Goal: Task Accomplishment & Management: Use online tool/utility

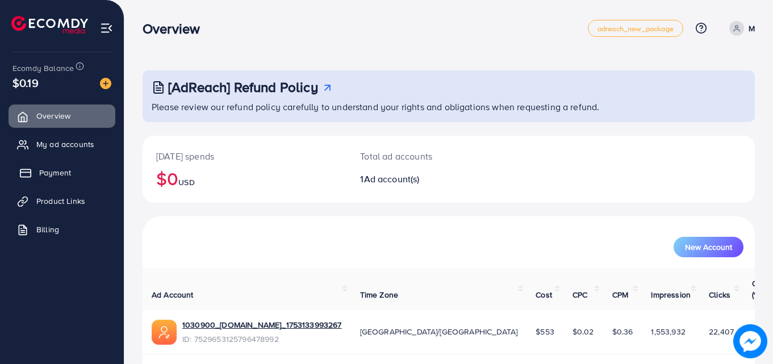
click at [55, 173] on span "Payment" at bounding box center [55, 172] width 32 height 11
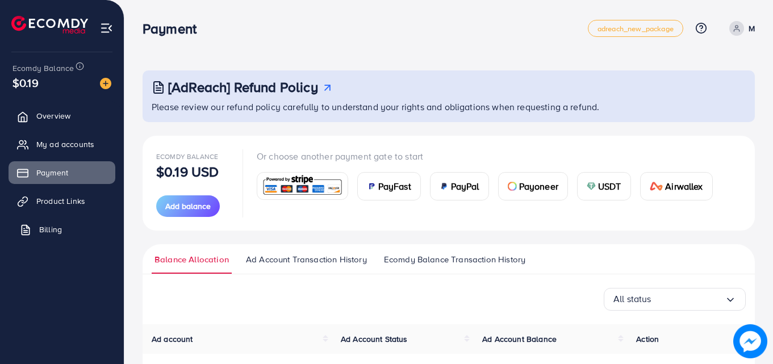
click at [52, 225] on span "Billing" at bounding box center [50, 229] width 23 height 11
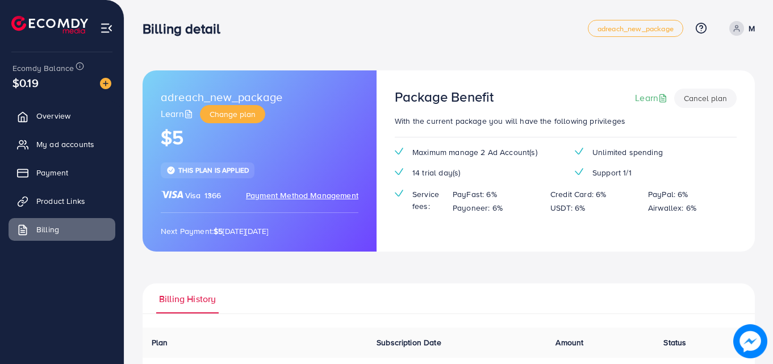
click at [748, 24] on link "M" at bounding box center [740, 28] width 30 height 15
click at [686, 64] on span "Profile" at bounding box center [684, 68] width 26 height 14
select select "********"
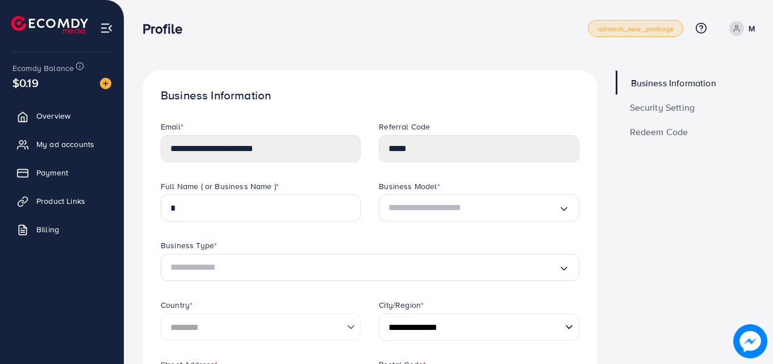
click at [654, 21] on link "adreach_new_package" at bounding box center [635, 28] width 95 height 17
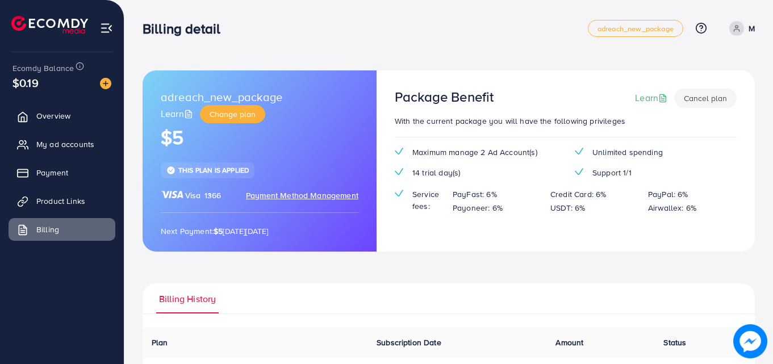
click at [696, 98] on button "Cancel plan" at bounding box center [705, 98] width 62 height 19
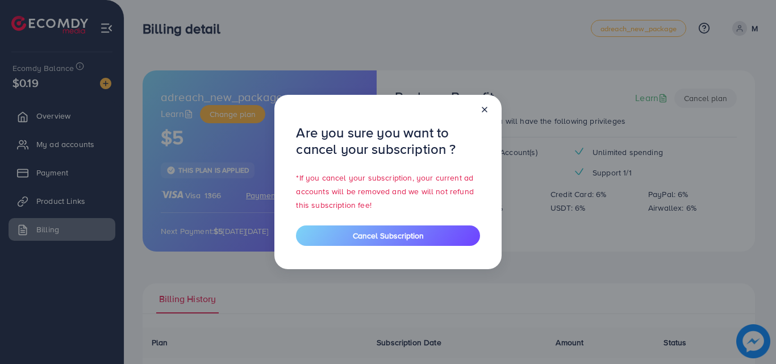
click at [485, 111] on icon at bounding box center [484, 109] width 9 height 9
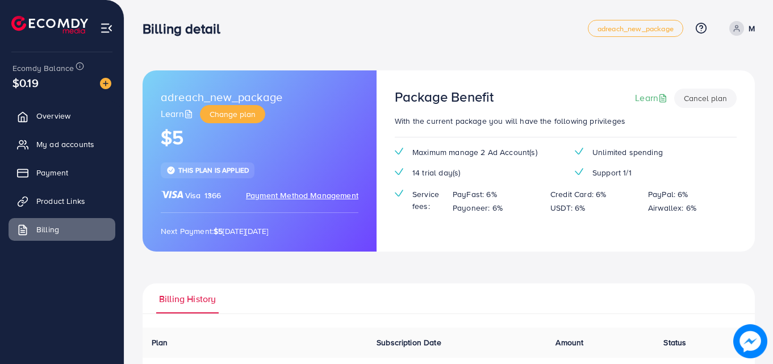
click at [332, 197] on span "Payment Method Management" at bounding box center [302, 195] width 112 height 11
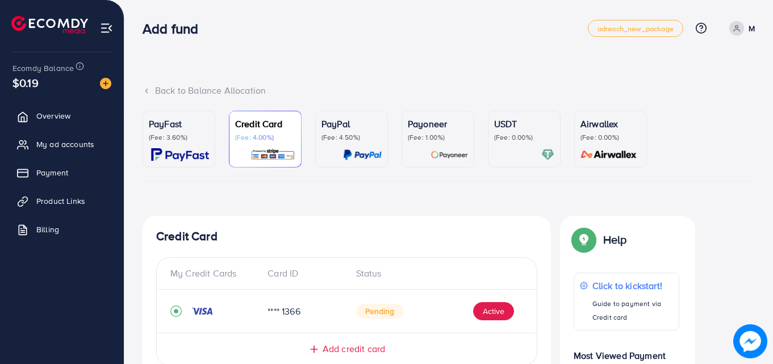
scroll to position [132, 0]
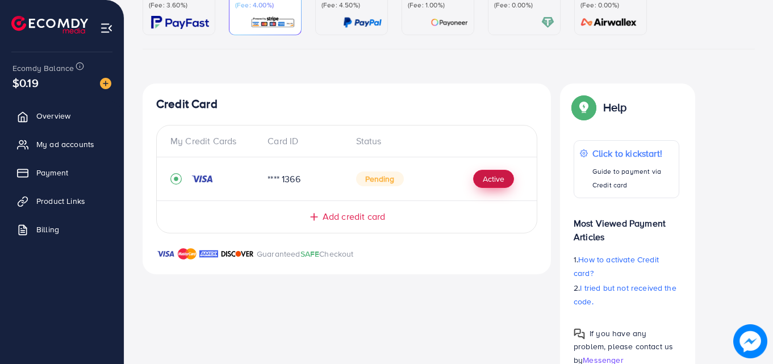
click at [499, 181] on button "Active" at bounding box center [493, 179] width 41 height 18
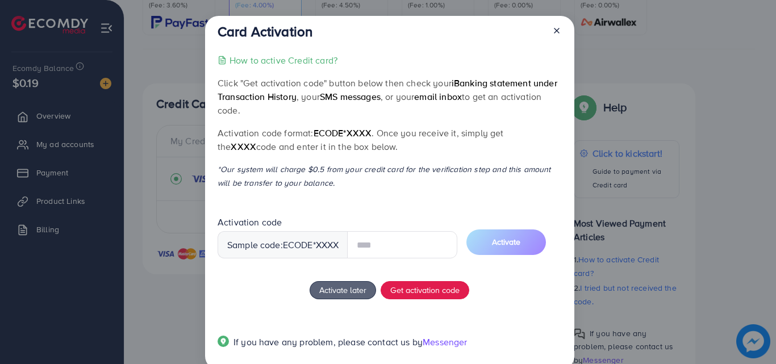
click at [557, 28] on icon at bounding box center [556, 30] width 9 height 9
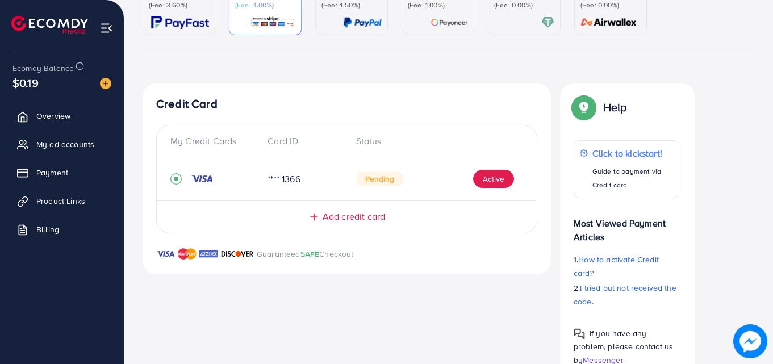
click at [177, 177] on icon "record circle" at bounding box center [175, 178] width 11 height 11
click at [288, 178] on div "**** 1366" at bounding box center [302, 179] width 88 height 13
drag, startPoint x: 399, startPoint y: 178, endPoint x: 389, endPoint y: 178, distance: 10.2
click at [397, 178] on span "Pending" at bounding box center [380, 179] width 48 height 15
click at [385, 178] on span "Pending" at bounding box center [380, 179] width 48 height 15
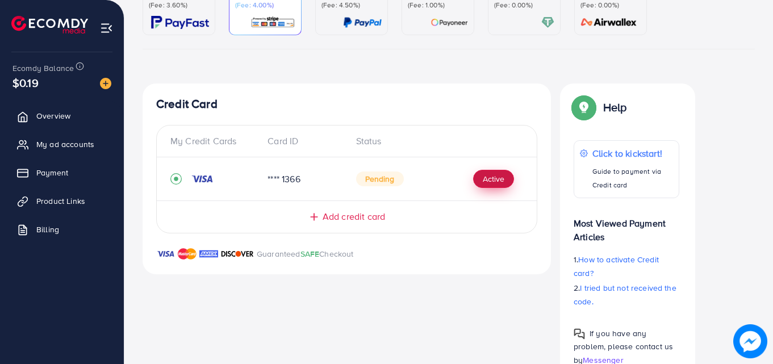
click at [496, 177] on button "Active" at bounding box center [493, 179] width 41 height 18
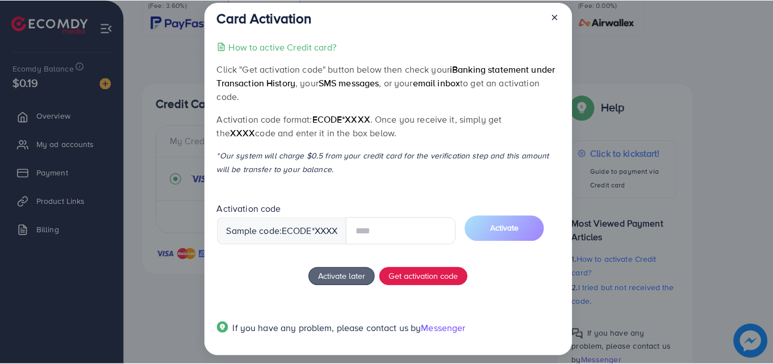
scroll to position [22, 0]
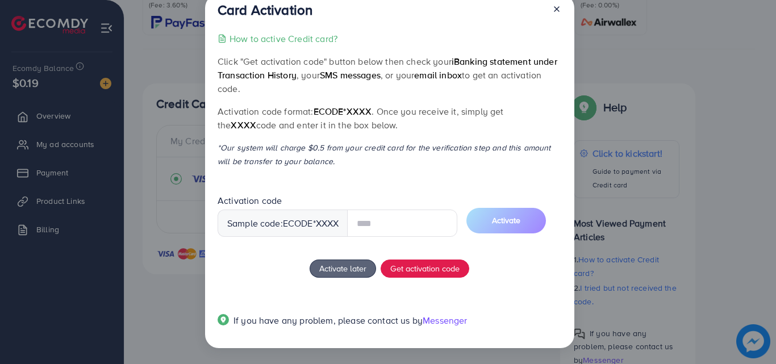
click at [553, 9] on icon at bounding box center [556, 9] width 9 height 9
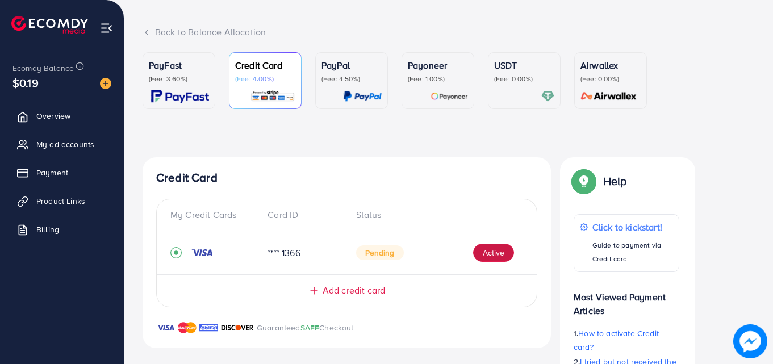
scroll to position [34, 0]
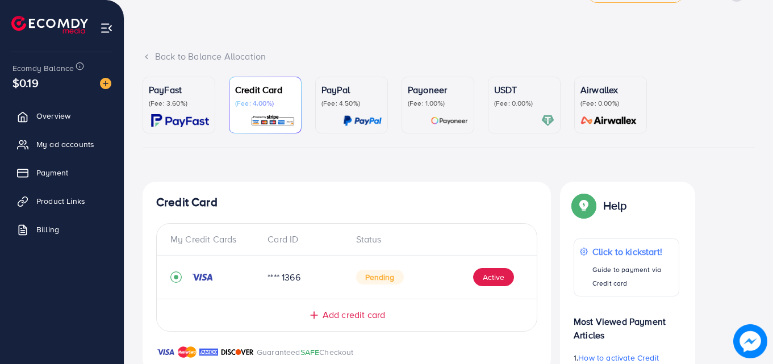
click at [491, 169] on div "PayFast (Fee: 3.60%) Credit Card (Fee: 4.00%) PayPal (Fee: 4.50%) Payoneer (Fee…" at bounding box center [449, 278] width 612 height 402
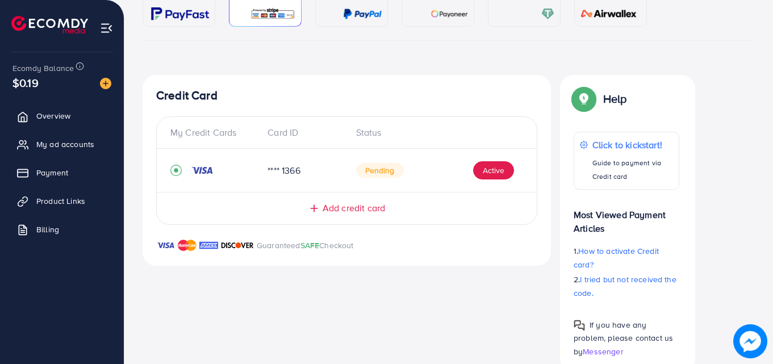
scroll to position [166, 0]
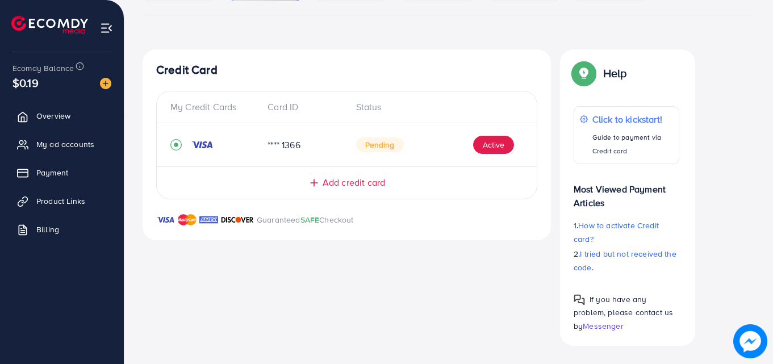
click at [228, 147] on div at bounding box center [214, 144] width 88 height 11
click at [286, 144] on div "**** 1366" at bounding box center [302, 145] width 88 height 13
click at [373, 145] on span "Pending" at bounding box center [380, 144] width 48 height 15
drag, startPoint x: 375, startPoint y: 145, endPoint x: 388, endPoint y: 139, distance: 13.7
click at [377, 145] on span "Pending" at bounding box center [380, 144] width 48 height 15
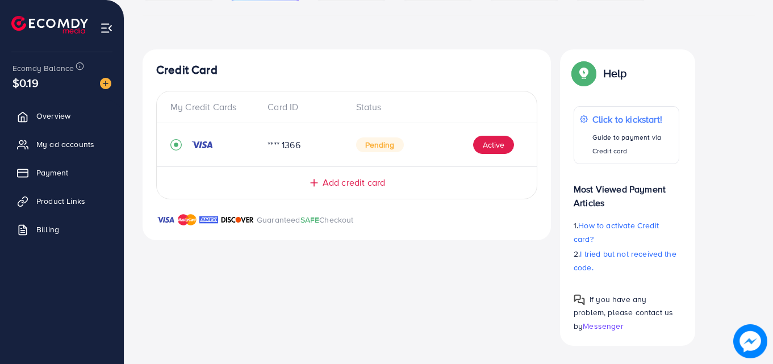
click at [388, 139] on span "Pending" at bounding box center [380, 144] width 48 height 15
click at [77, 170] on link "Payment" at bounding box center [62, 172] width 107 height 23
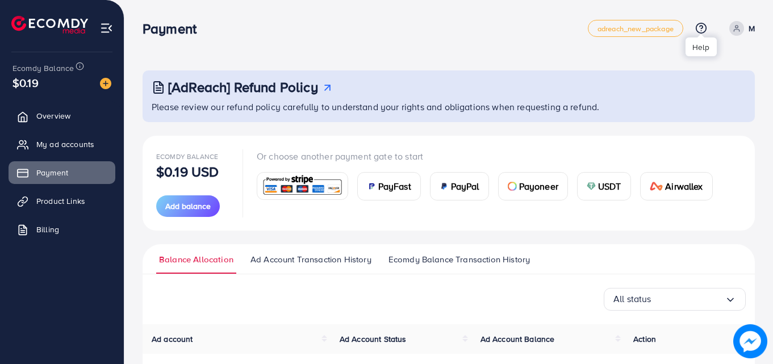
click at [702, 27] on icon at bounding box center [701, 27] width 3 height 3
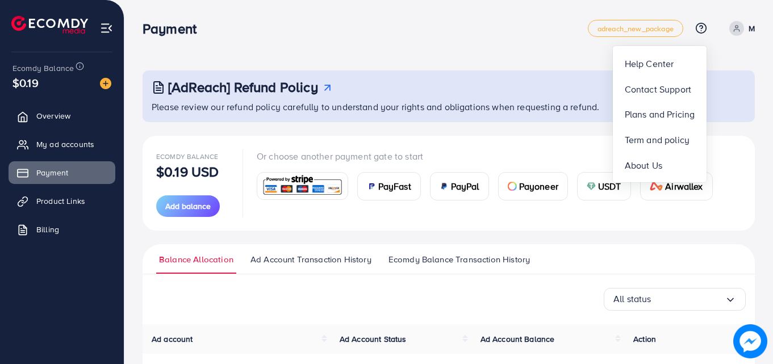
click at [576, 59] on div "[AdReach] Refund Policy Please review our refund policy carefully to understand…" at bounding box center [448, 245] width 649 height 491
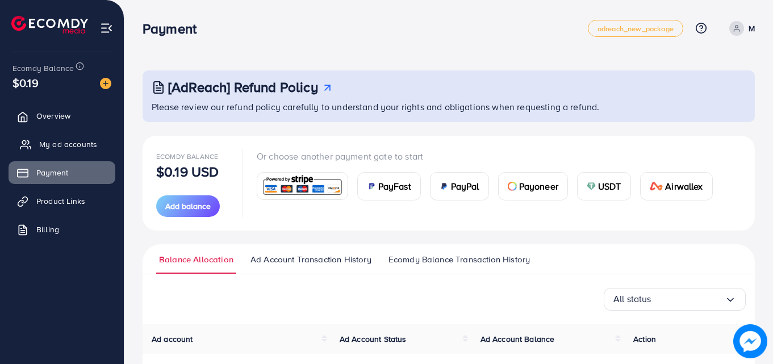
click at [46, 146] on span "My ad accounts" at bounding box center [68, 144] width 58 height 11
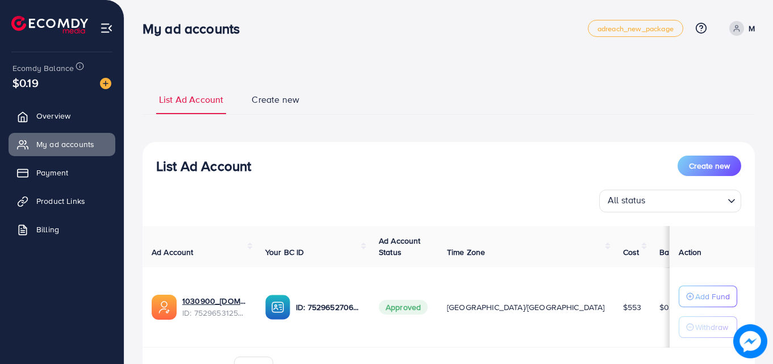
scroll to position [65, 0]
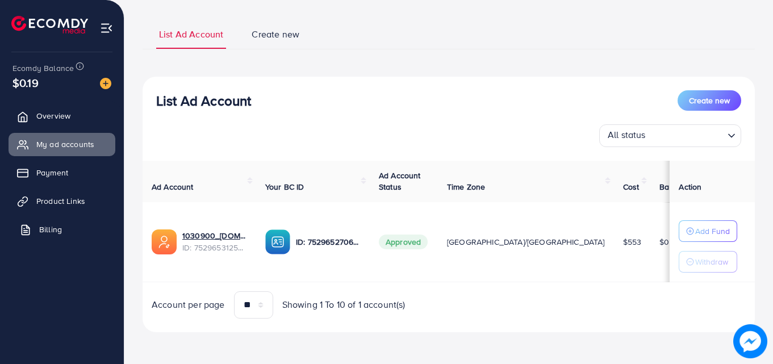
click at [53, 233] on span "Billing" at bounding box center [50, 229] width 23 height 11
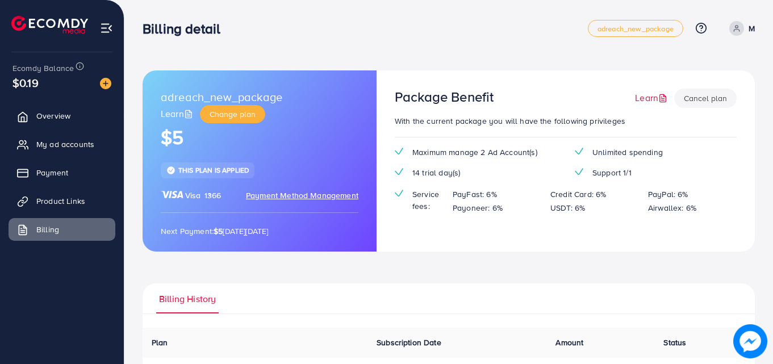
click at [658, 99] on link "Learn" at bounding box center [652, 97] width 35 height 13
click at [319, 201] on span "Payment Method Management" at bounding box center [302, 195] width 112 height 11
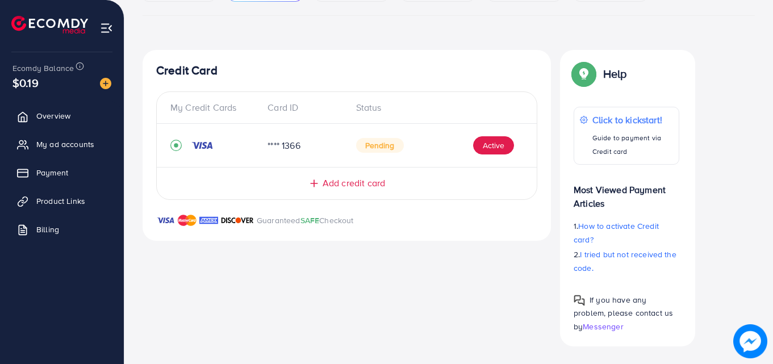
scroll to position [166, 0]
click at [530, 148] on div "**** 1366 Pending Active" at bounding box center [347, 144] width 380 height 25
click at [444, 149] on div "Pending Active" at bounding box center [435, 145] width 158 height 18
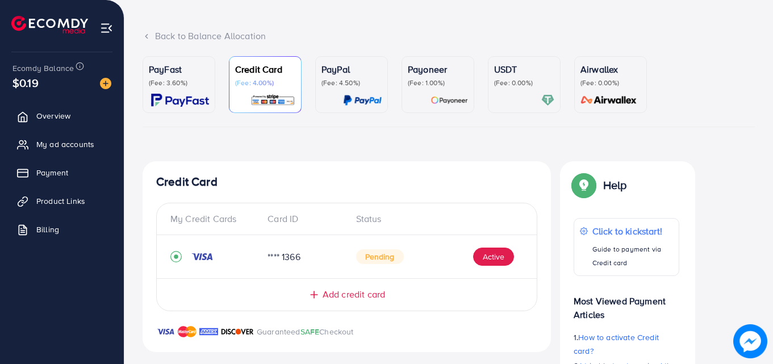
scroll to position [0, 0]
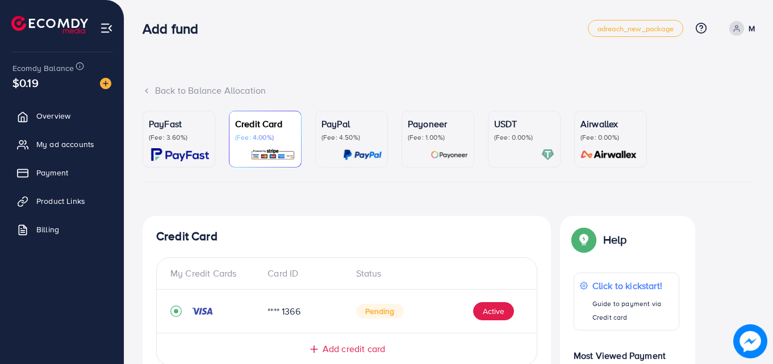
click at [517, 143] on div "USDT (Fee: 0.00%)" at bounding box center [524, 139] width 60 height 44
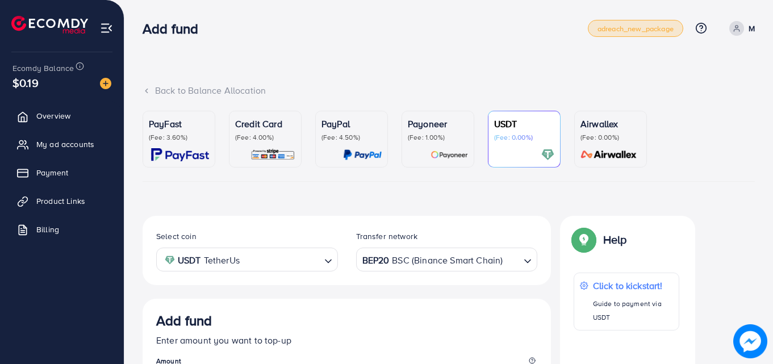
click at [649, 36] on link "adreach_new_package" at bounding box center [635, 28] width 95 height 17
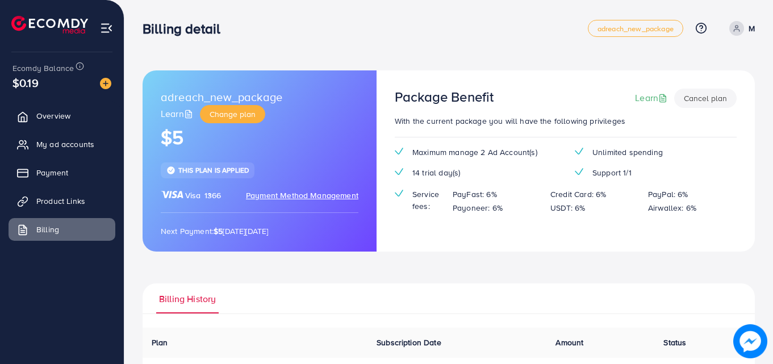
click at [331, 196] on span "Payment Method Management" at bounding box center [302, 195] width 112 height 11
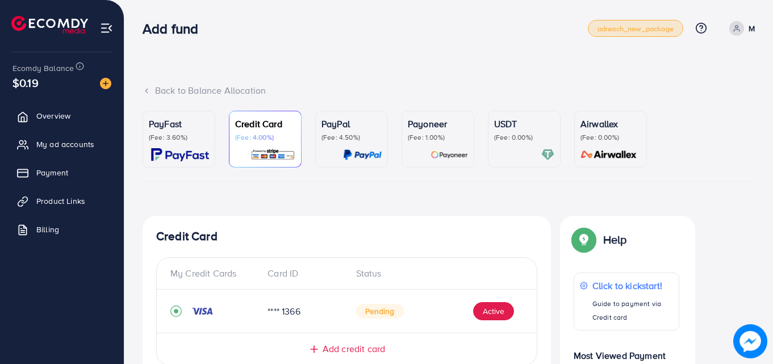
click at [670, 35] on link "adreach_new_package" at bounding box center [635, 28] width 95 height 17
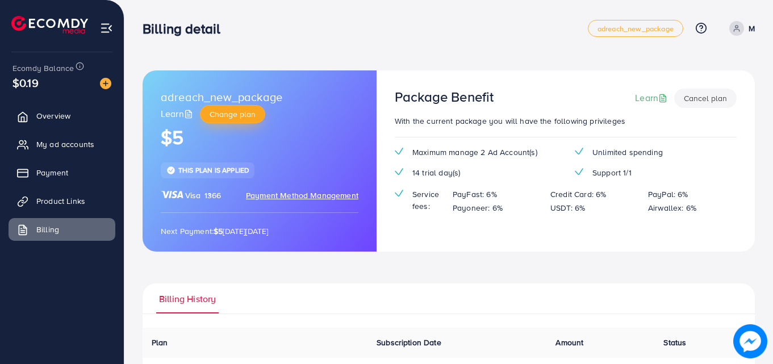
click at [239, 115] on span "Change plan" at bounding box center [233, 114] width 46 height 11
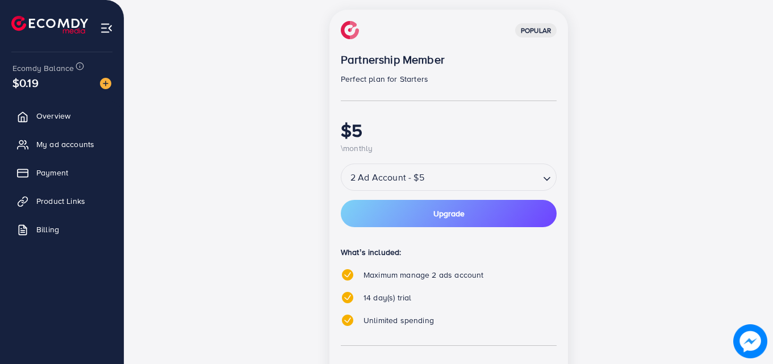
scroll to position [132, 0]
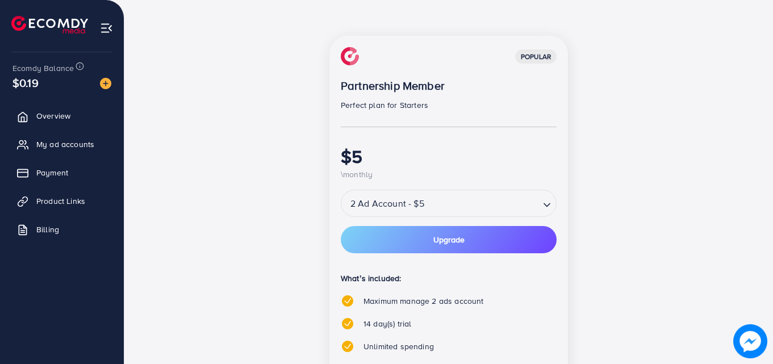
click at [550, 208] on icon "Search for option" at bounding box center [546, 204] width 11 height 11
click at [664, 205] on div "popular Partnership Member Perfect plan for Starters $5 \monthly 2 Ad Account -…" at bounding box center [448, 271] width 491 height 470
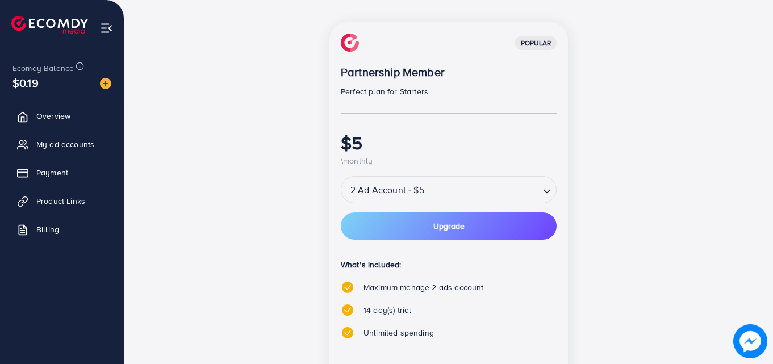
scroll to position [27, 0]
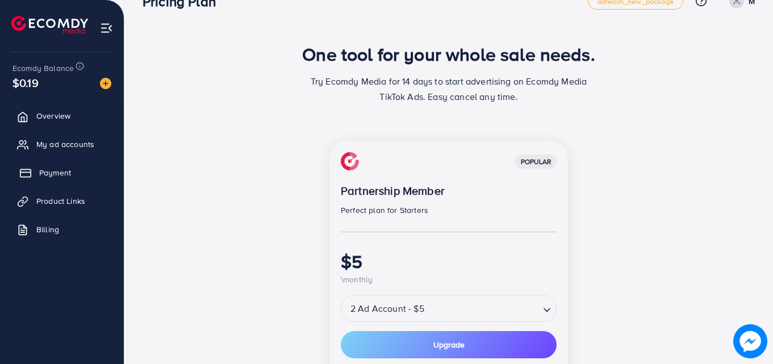
click at [56, 173] on span "Payment" at bounding box center [55, 172] width 32 height 11
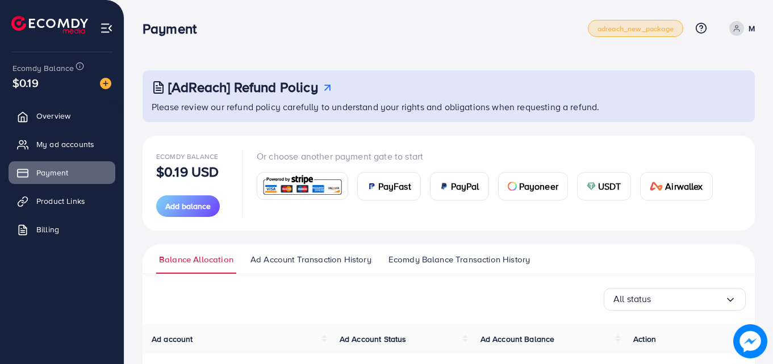
click at [603, 27] on span "adreach_new_package" at bounding box center [636, 28] width 76 height 7
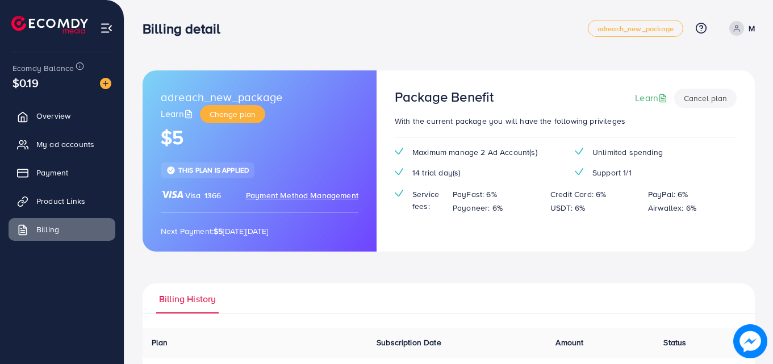
click at [302, 194] on span "Payment Method Management" at bounding box center [302, 195] width 112 height 11
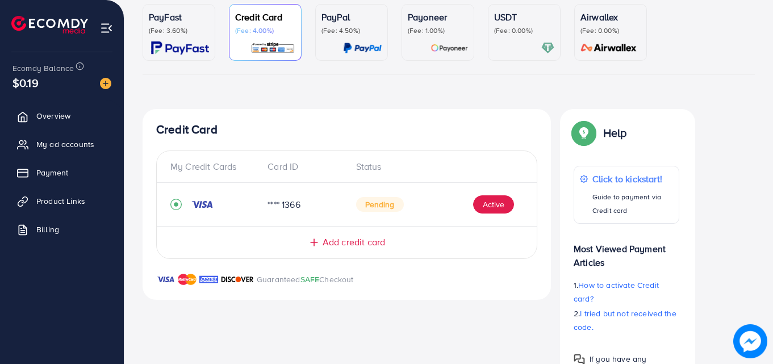
scroll to position [133, 0]
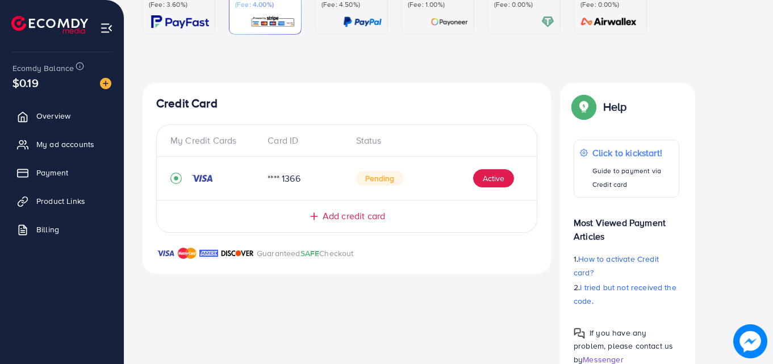
click at [448, 182] on div "Pending Active" at bounding box center [435, 178] width 158 height 18
click at [528, 178] on div "**** 1366 Pending Active" at bounding box center [347, 178] width 380 height 25
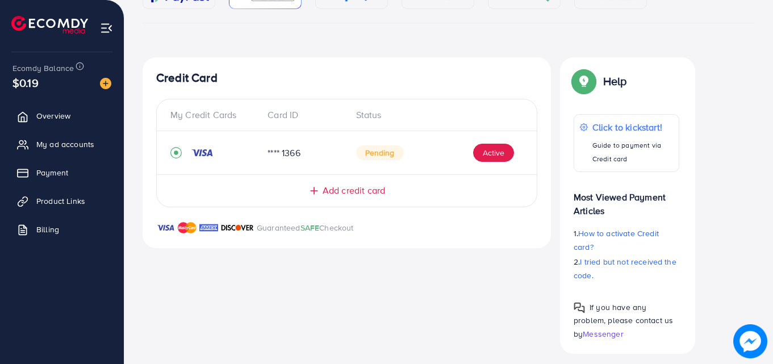
scroll to position [166, 0]
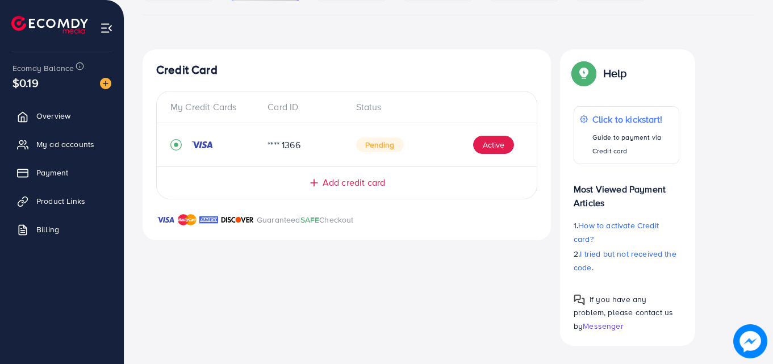
click at [331, 181] on span "Add credit card" at bounding box center [354, 182] width 62 height 13
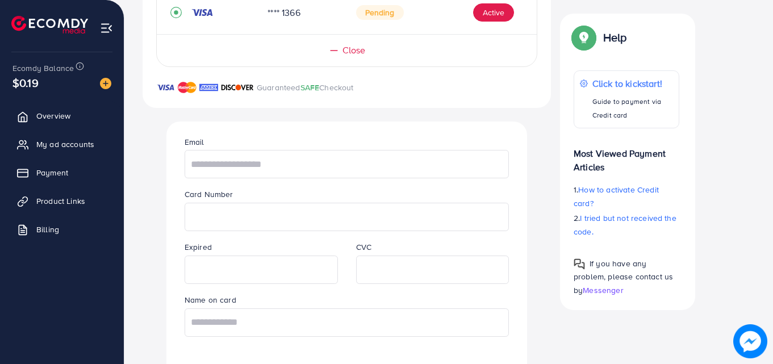
scroll to position [365, 0]
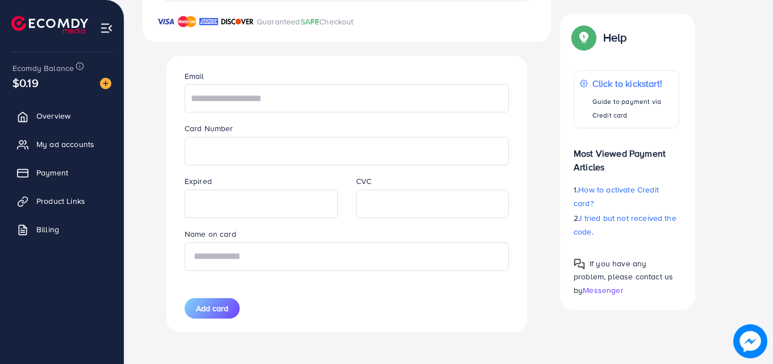
click at [308, 249] on input "text" at bounding box center [347, 257] width 324 height 28
type input "**********"
click at [280, 86] on input "text" at bounding box center [347, 98] width 324 height 28
type input "**********"
click at [225, 317] on button "Add card" at bounding box center [212, 308] width 55 height 20
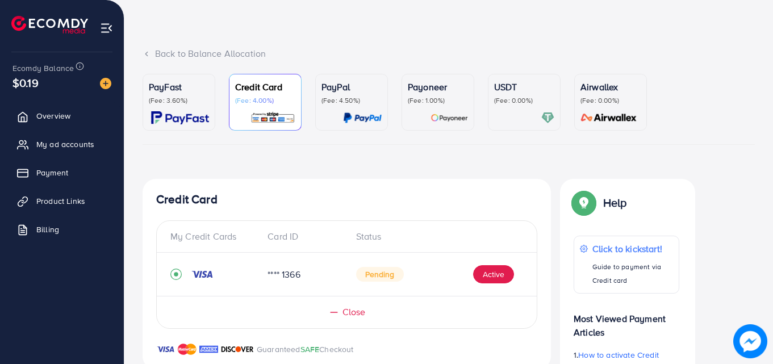
scroll to position [0, 0]
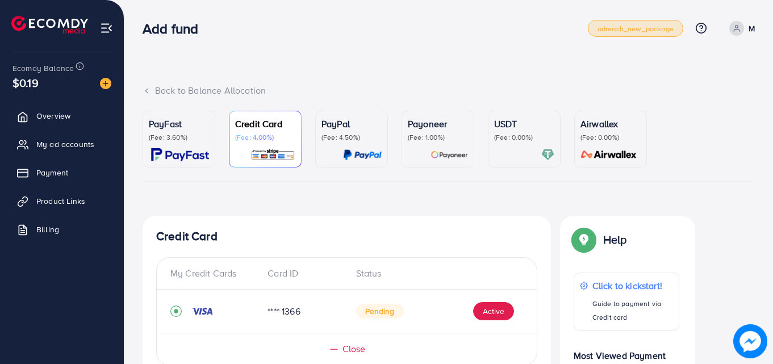
click at [656, 28] on span "adreach_new_package" at bounding box center [636, 28] width 76 height 7
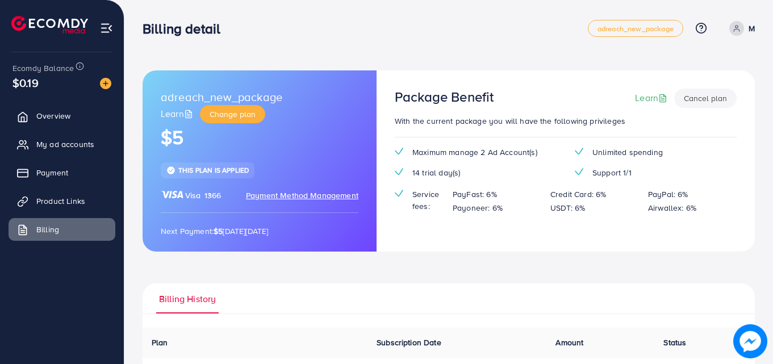
click at [262, 195] on span "Payment Method Management" at bounding box center [302, 195] width 112 height 11
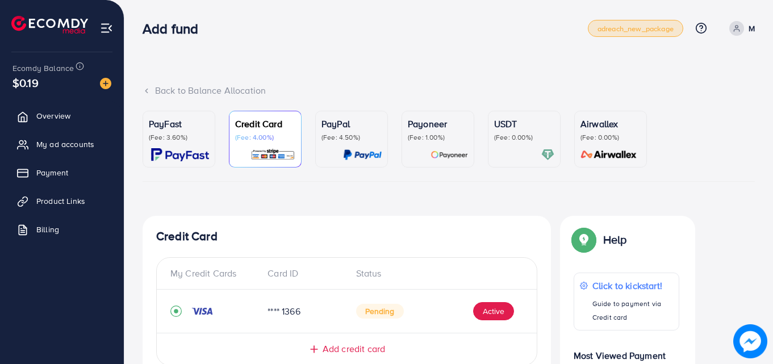
click at [654, 27] on span "adreach_new_package" at bounding box center [636, 28] width 76 height 7
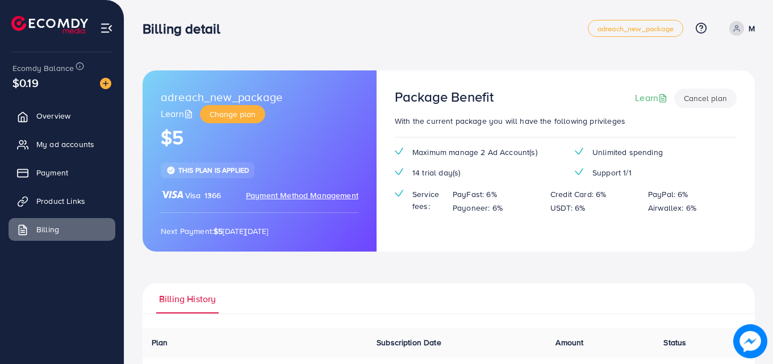
click at [704, 106] on button "Cancel plan" at bounding box center [705, 98] width 62 height 19
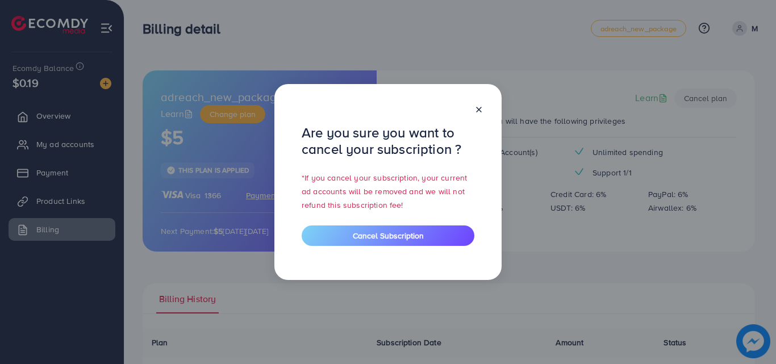
click at [482, 112] on icon at bounding box center [478, 109] width 9 height 9
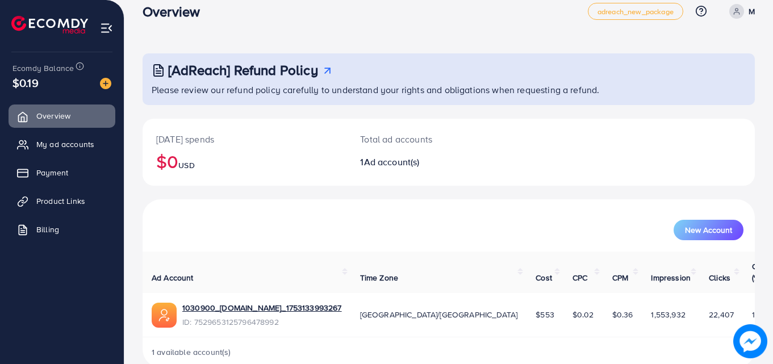
scroll to position [27, 0]
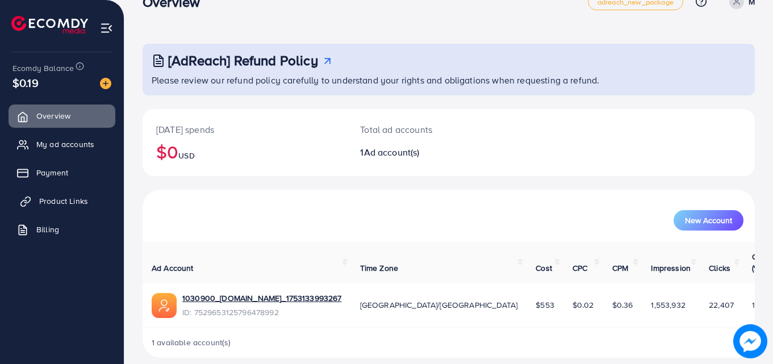
click at [47, 197] on span "Product Links" at bounding box center [63, 200] width 49 height 11
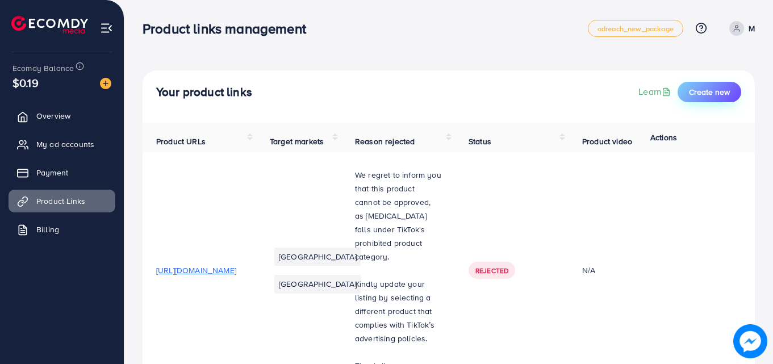
click at [712, 87] on span "Create new" at bounding box center [709, 91] width 41 height 11
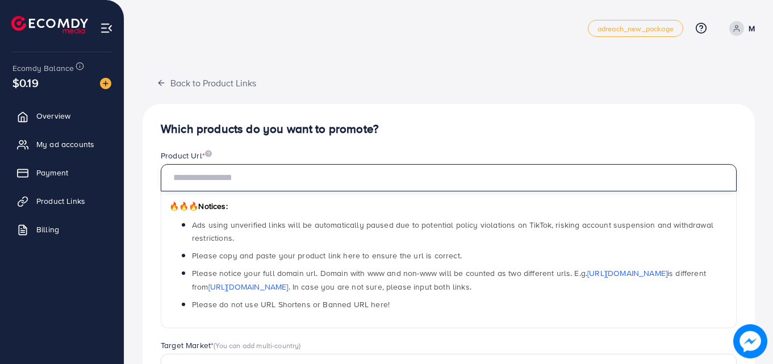
click at [343, 174] on input "text" at bounding box center [449, 177] width 576 height 27
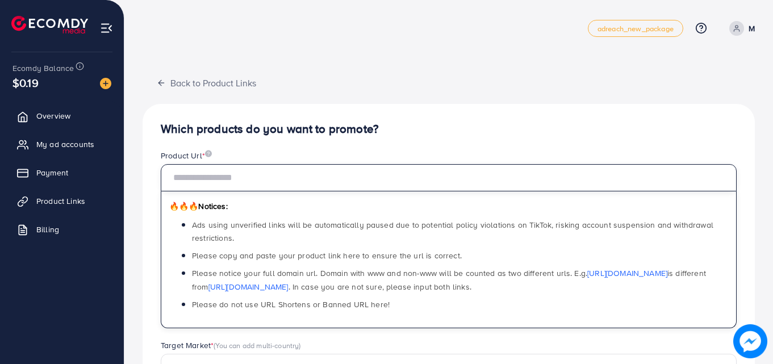
paste input "**********"
type input "**********"
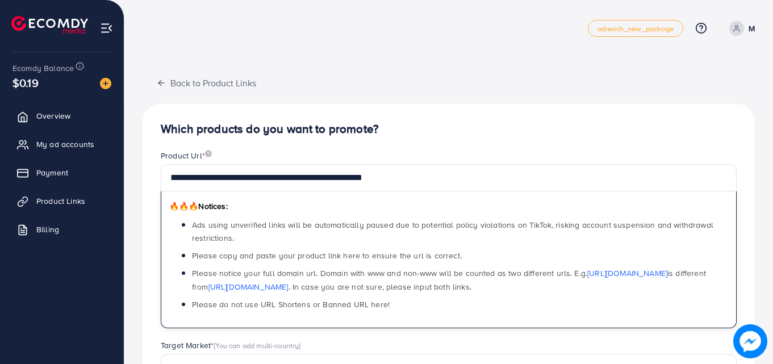
click at [506, 123] on h4 "Which products do you want to promote?" at bounding box center [449, 129] width 576 height 14
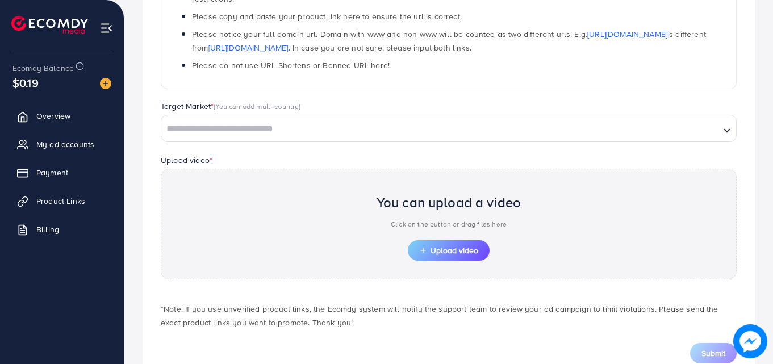
scroll to position [265, 0]
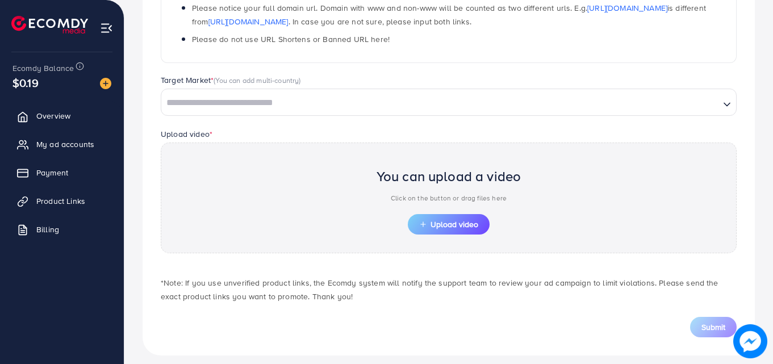
click at [349, 106] on input "Search for option" at bounding box center [440, 103] width 556 height 18
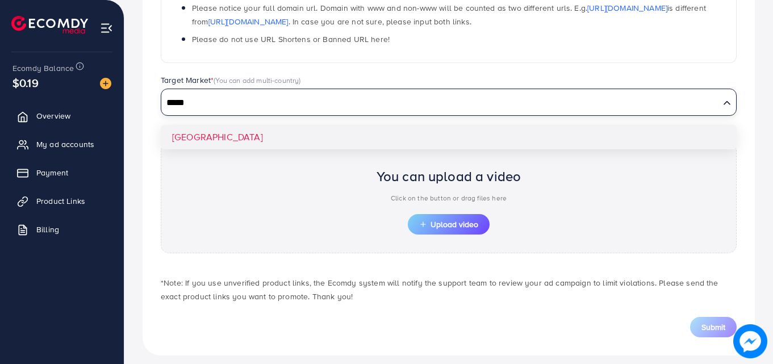
type input "*****"
click at [178, 135] on div "**********" at bounding box center [449, 97] width 612 height 517
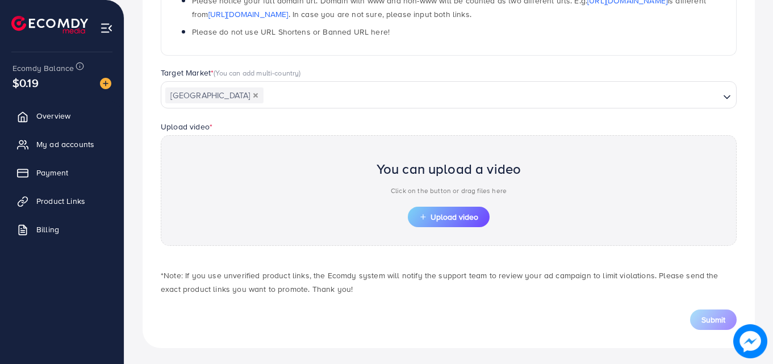
scroll to position [275, 0]
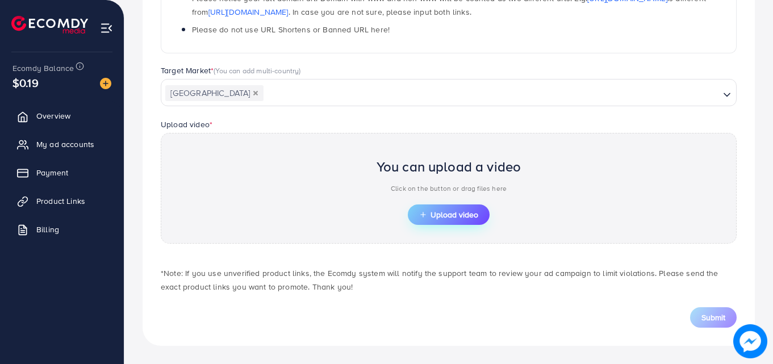
click at [433, 211] on span "Upload video" at bounding box center [448, 215] width 59 height 8
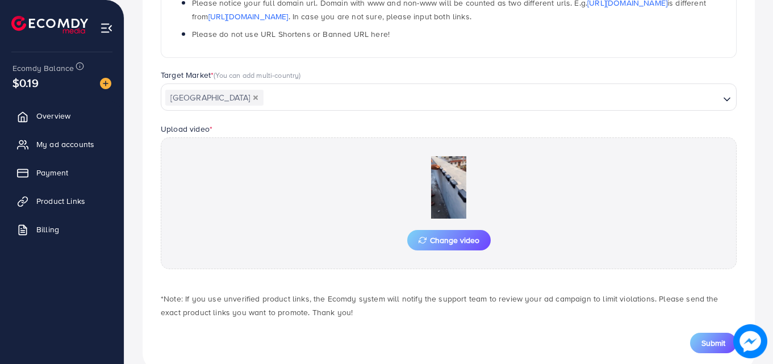
scroll to position [296, 0]
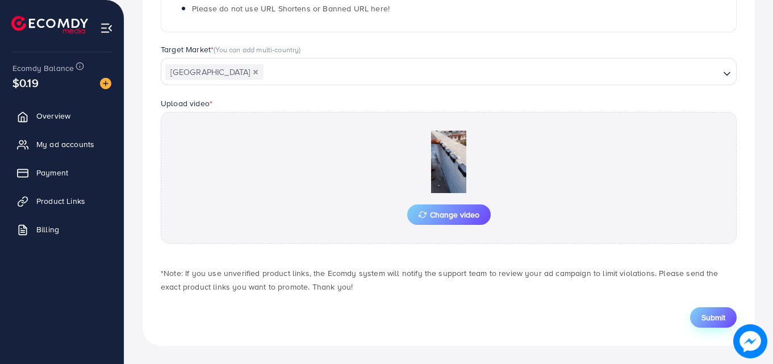
click at [704, 316] on span "Submit" at bounding box center [714, 317] width 24 height 11
